Goal: Transaction & Acquisition: Purchase product/service

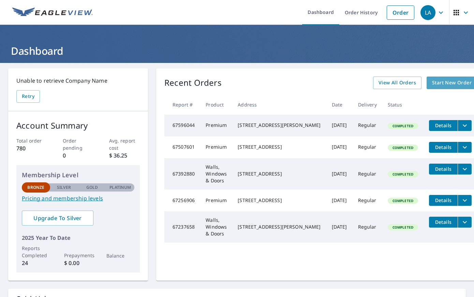
click at [432, 85] on span "Start New Order" at bounding box center [452, 83] width 40 height 9
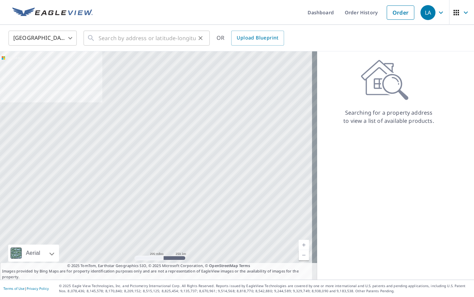
click at [97, 37] on div "​" at bounding box center [146, 38] width 126 height 15
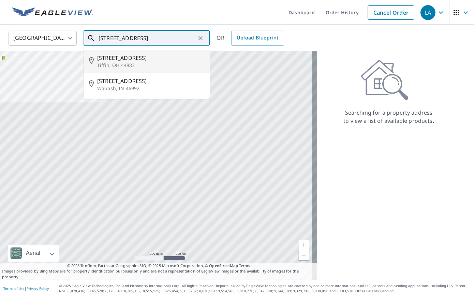
click at [120, 59] on span "[STREET_ADDRESS]" at bounding box center [150, 58] width 107 height 8
type input "[STREET_ADDRESS]"
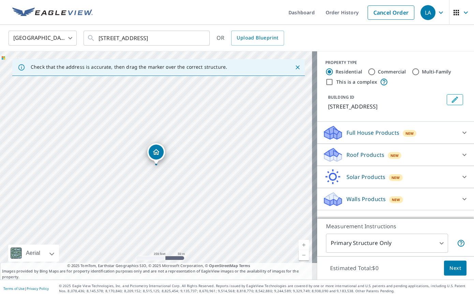
click at [367, 201] on p "Walls Products" at bounding box center [365, 199] width 39 height 8
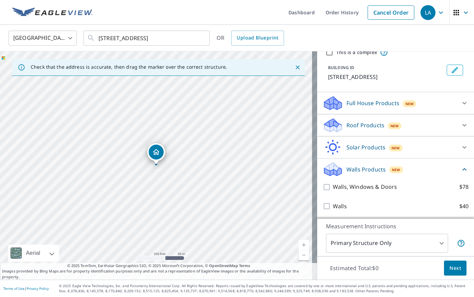
scroll to position [30, 0]
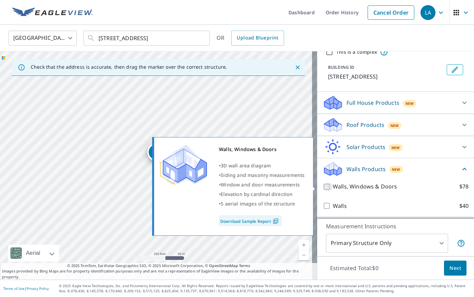
click at [322, 186] on input "Walls, Windows & Doors $78" at bounding box center [327, 187] width 10 height 8
checkbox input "true"
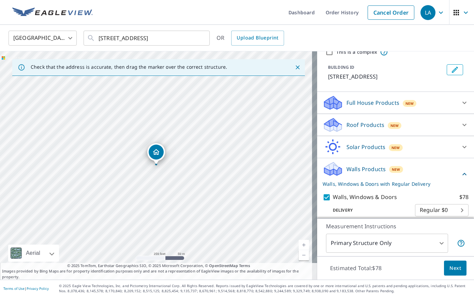
click at [449, 264] on span "Next" at bounding box center [455, 268] width 12 height 9
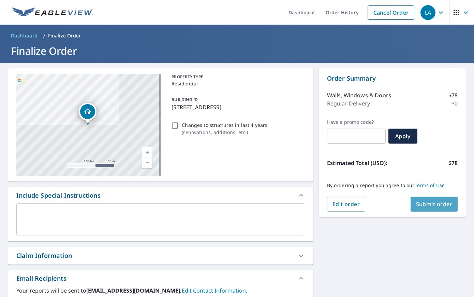
click at [429, 206] on span "Submit order" at bounding box center [434, 204] width 36 height 7
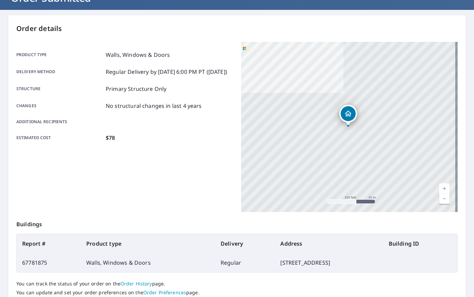
scroll to position [104, 0]
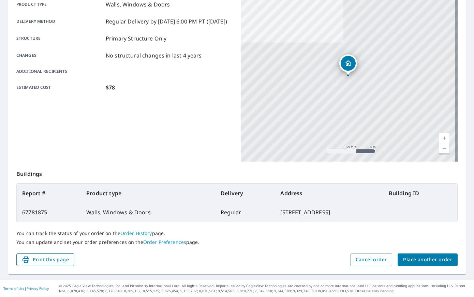
click at [52, 263] on span "Print this page" at bounding box center [45, 260] width 47 height 9
